Goal: Information Seeking & Learning: Learn about a topic

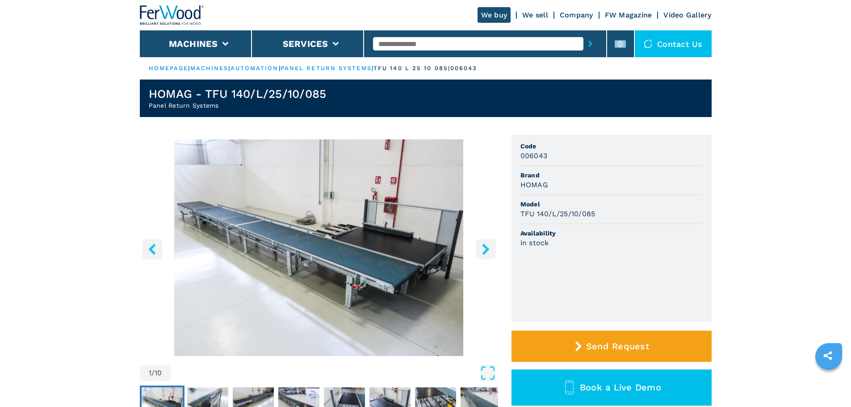
click at [387, 289] on img "Go to Slide 1" at bounding box center [319, 247] width 358 height 217
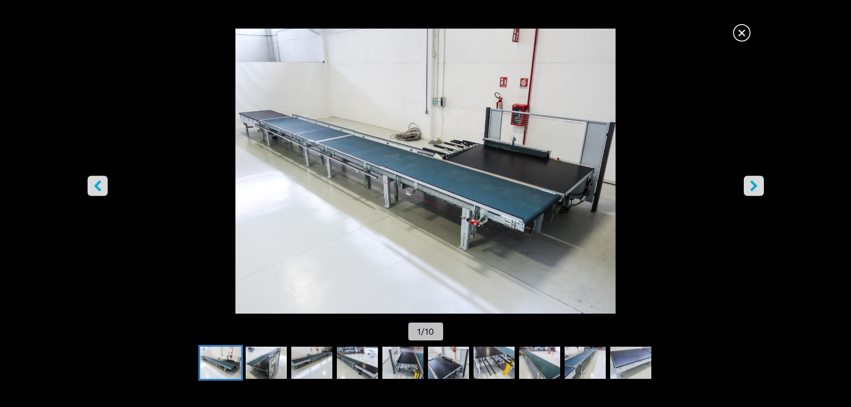
click at [749, 186] on icon "right-button" at bounding box center [753, 185] width 11 height 11
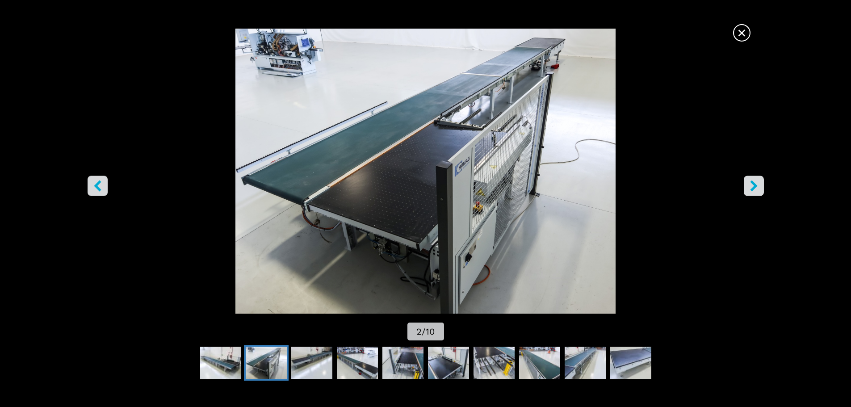
click at [749, 186] on icon "right-button" at bounding box center [753, 185] width 11 height 11
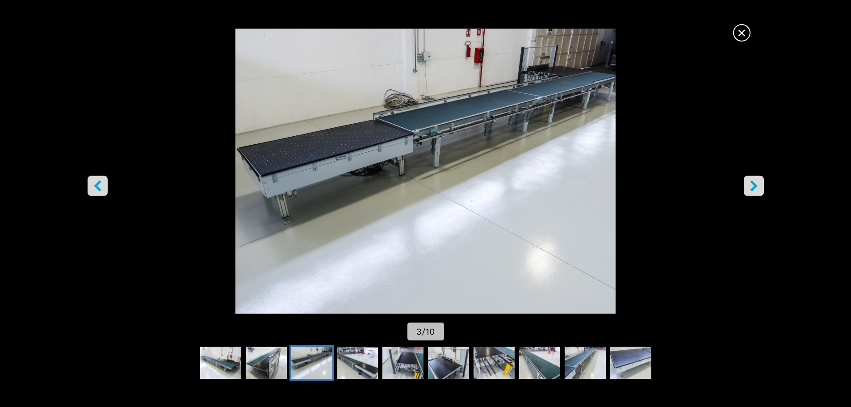
click at [749, 186] on icon "right-button" at bounding box center [753, 185] width 11 height 11
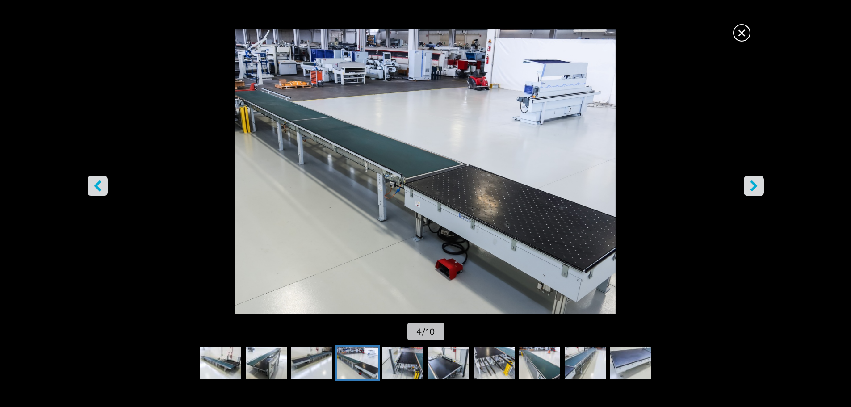
click at [749, 186] on icon "right-button" at bounding box center [753, 185] width 11 height 11
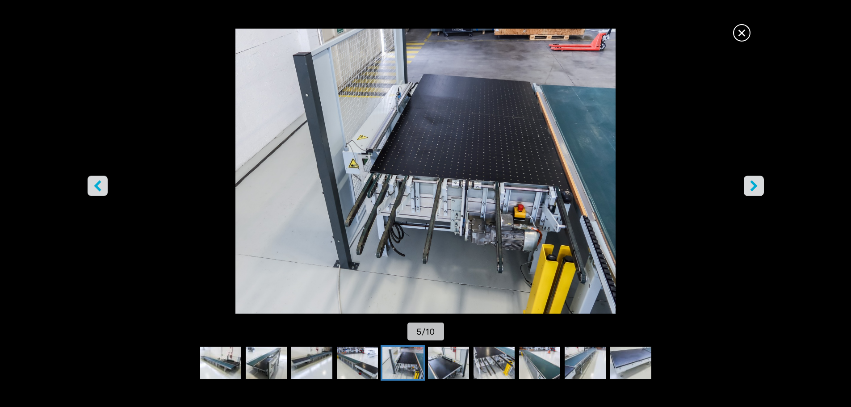
click at [748, 186] on icon "right-button" at bounding box center [753, 185] width 11 height 11
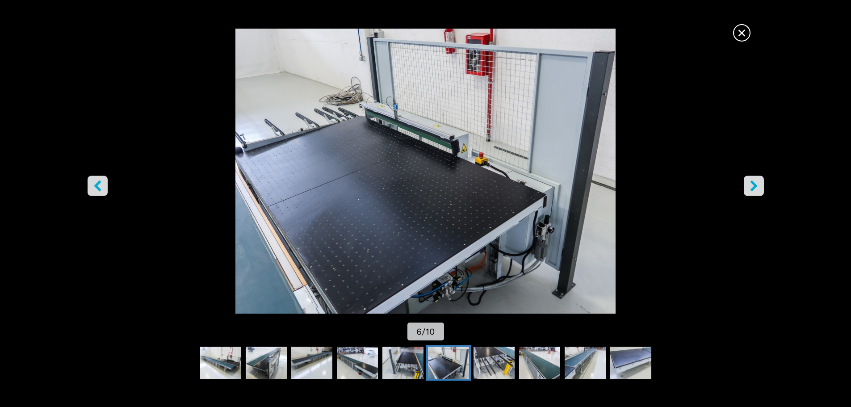
click at [748, 186] on icon "right-button" at bounding box center [753, 185] width 11 height 11
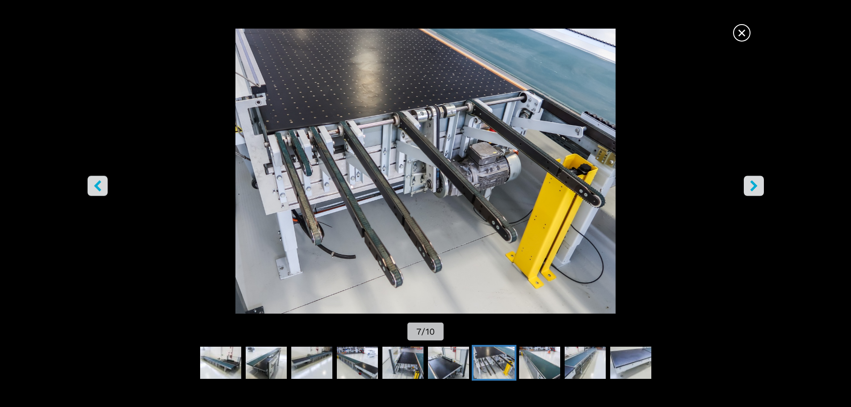
click at [748, 186] on icon "right-button" at bounding box center [753, 185] width 11 height 11
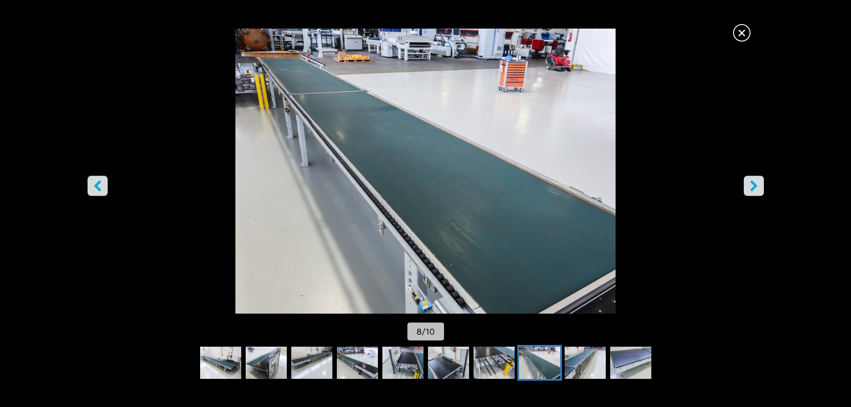
click at [748, 186] on icon "right-button" at bounding box center [753, 185] width 11 height 11
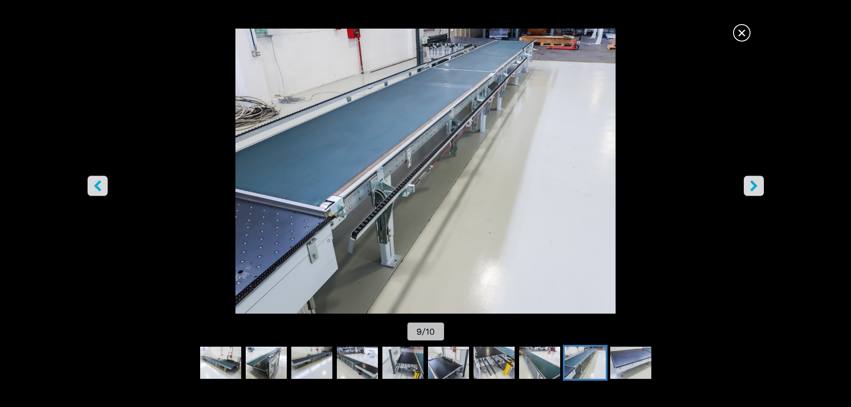
click at [748, 186] on icon "right-button" at bounding box center [753, 185] width 11 height 11
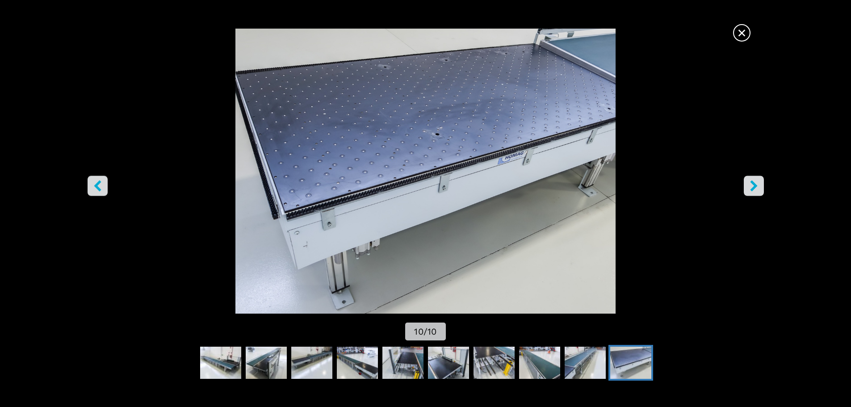
click at [748, 186] on icon "right-button" at bounding box center [753, 185] width 11 height 11
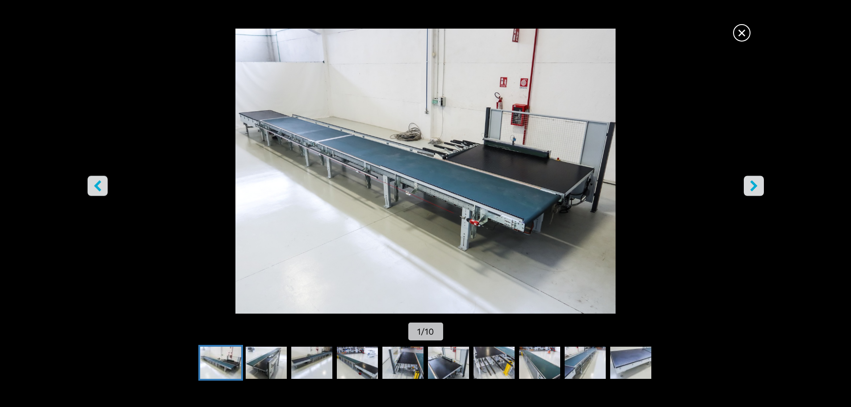
click at [748, 186] on icon "right-button" at bounding box center [753, 185] width 11 height 11
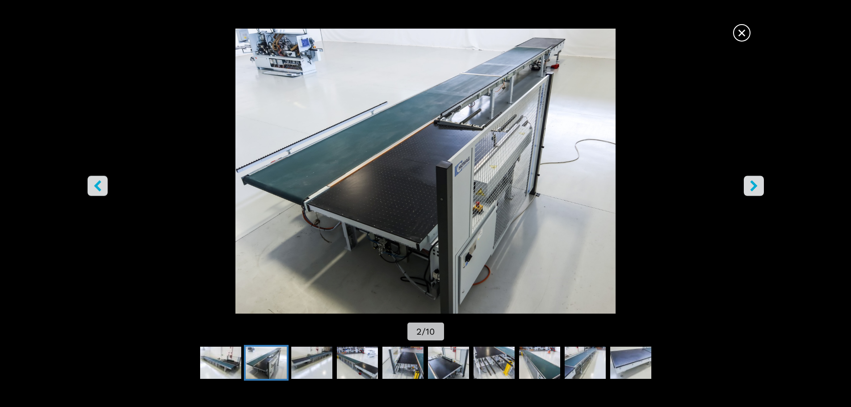
click at [748, 186] on icon "right-button" at bounding box center [753, 185] width 11 height 11
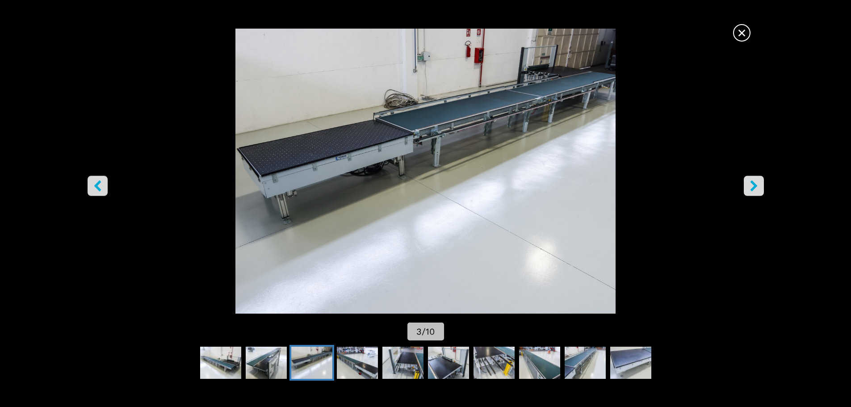
click at [748, 186] on icon "right-button" at bounding box center [753, 185] width 11 height 11
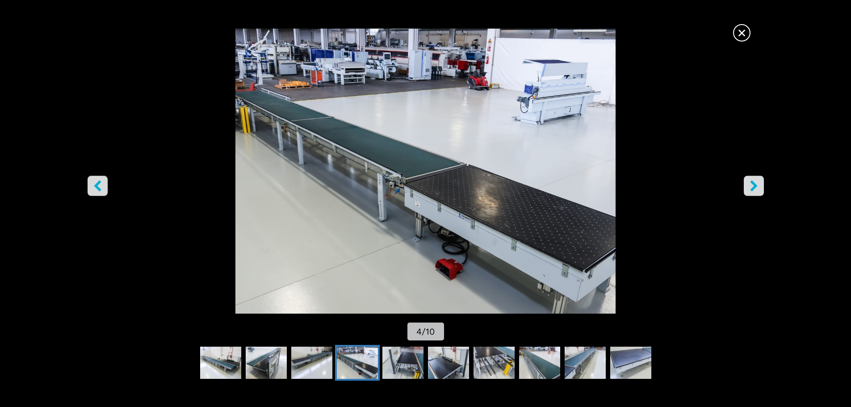
click at [748, 186] on icon "right-button" at bounding box center [753, 185] width 11 height 11
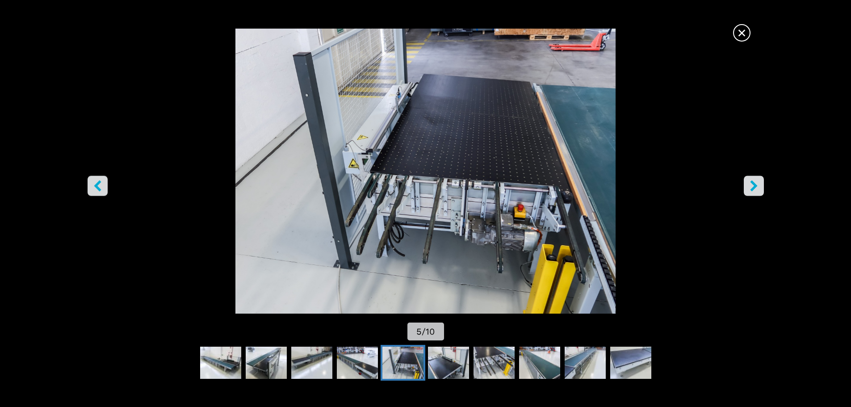
click at [748, 186] on icon "right-button" at bounding box center [753, 185] width 11 height 11
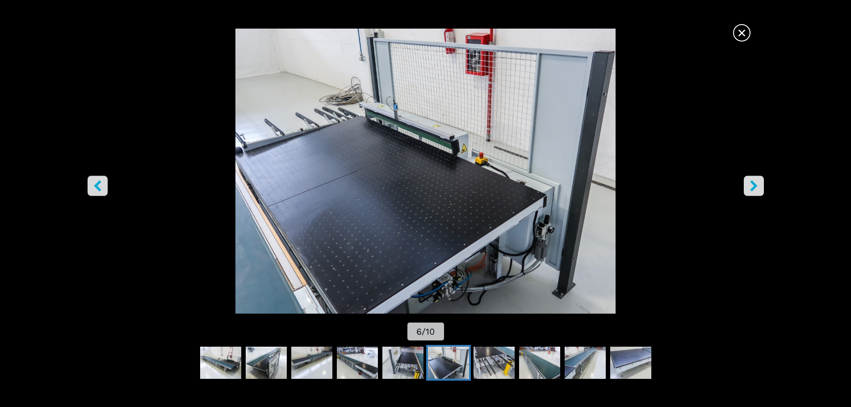
click at [748, 186] on icon "right-button" at bounding box center [753, 185] width 11 height 11
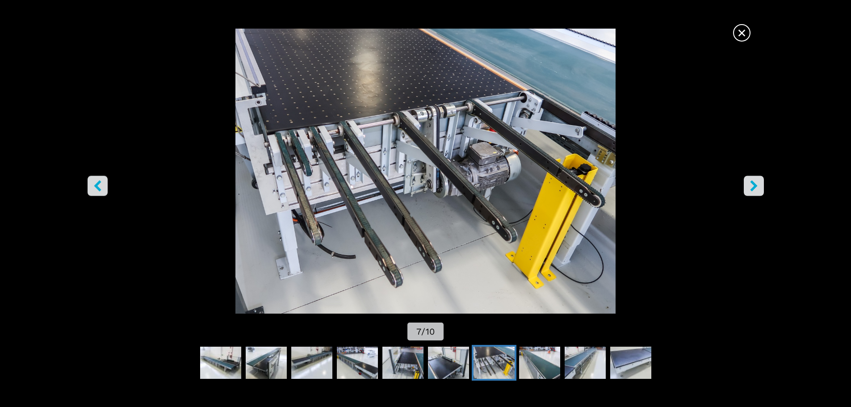
click at [748, 186] on icon "right-button" at bounding box center [753, 185] width 11 height 11
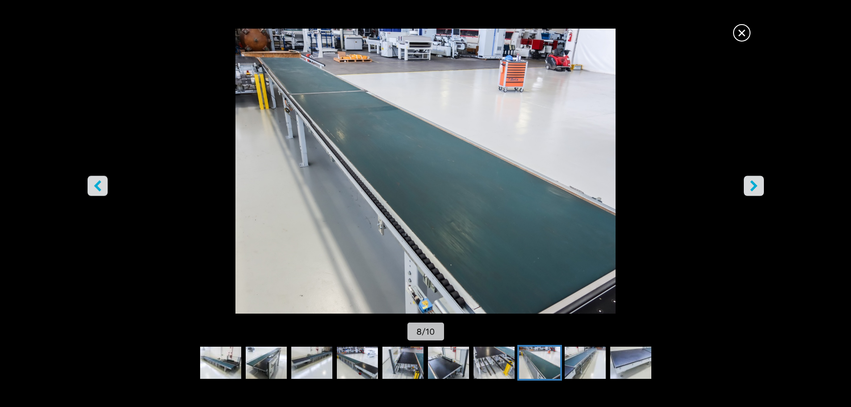
click at [748, 186] on icon "right-button" at bounding box center [753, 185] width 11 height 11
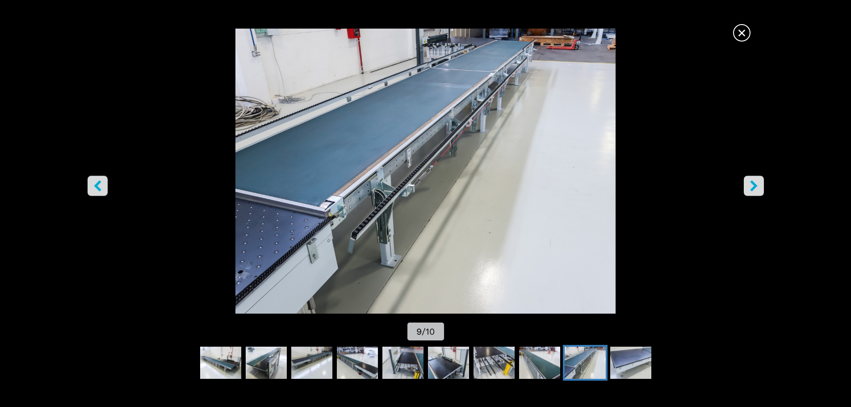
click at [748, 186] on icon "right-button" at bounding box center [753, 185] width 11 height 11
